Goal: Transaction & Acquisition: Purchase product/service

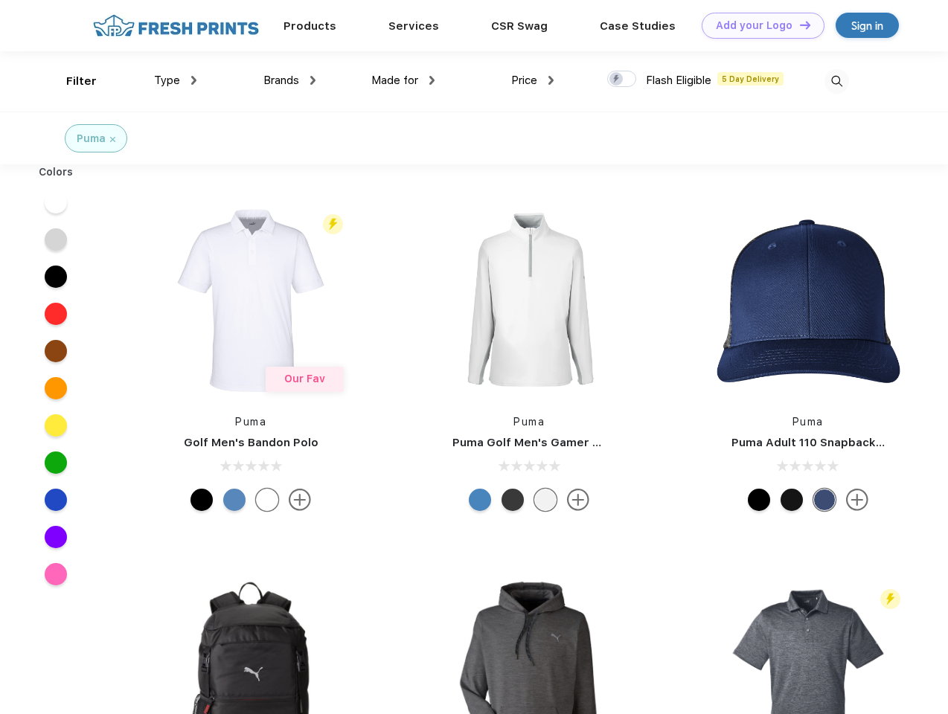
click at [758, 25] on link "Add your Logo Design Tool" at bounding box center [763, 26] width 123 height 26
click at [0, 0] on div "Design Tool" at bounding box center [0, 0] width 0 height 0
click at [798, 25] on link "Add your Logo Design Tool" at bounding box center [763, 26] width 123 height 26
click at [71, 81] on div "Filter" at bounding box center [81, 81] width 31 height 17
click at [176, 80] on span "Type" at bounding box center [167, 80] width 26 height 13
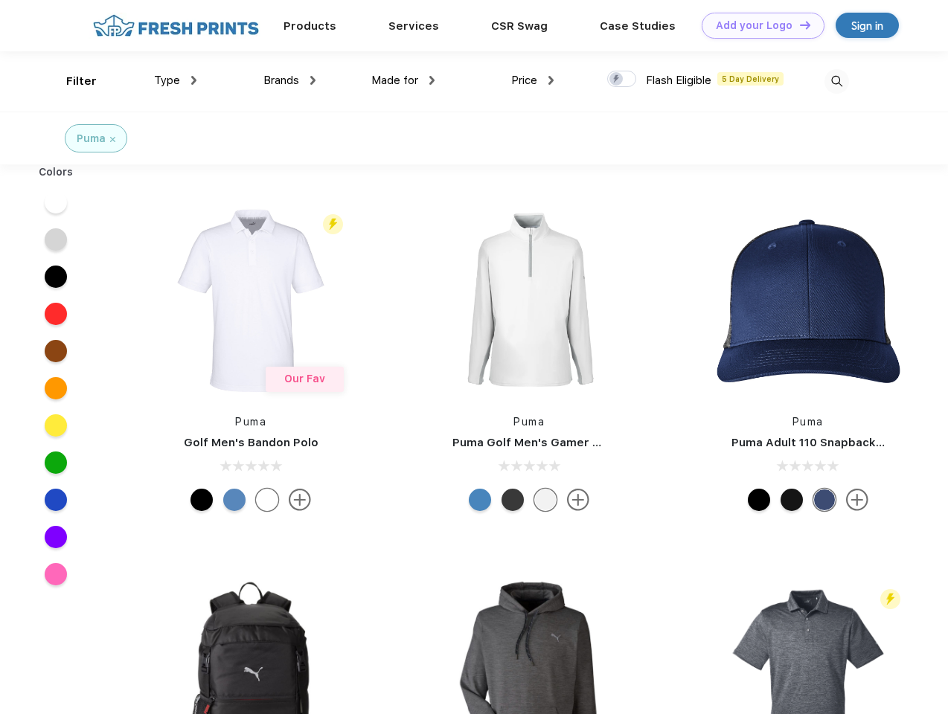
click at [289, 80] on span "Brands" at bounding box center [281, 80] width 36 height 13
click at [403, 80] on span "Made for" at bounding box center [394, 80] width 47 height 13
click at [533, 80] on span "Price" at bounding box center [524, 80] width 26 height 13
click at [622, 80] on div at bounding box center [621, 79] width 29 height 16
click at [617, 80] on input "checkbox" at bounding box center [612, 75] width 10 height 10
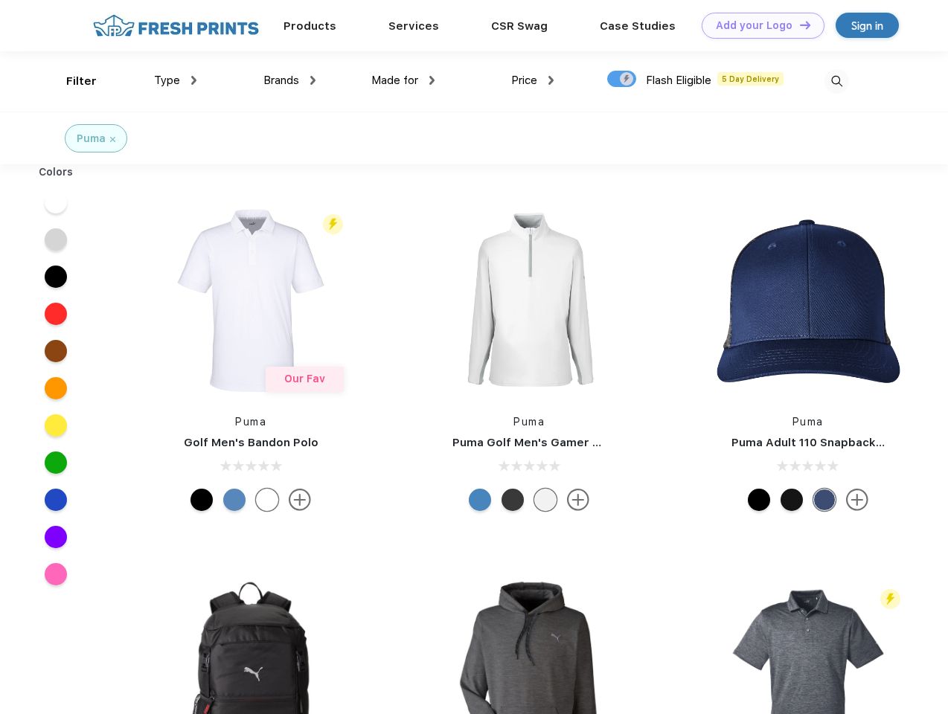
click at [836, 81] on img at bounding box center [836, 81] width 25 height 25
